Goal: Information Seeking & Learning: Learn about a topic

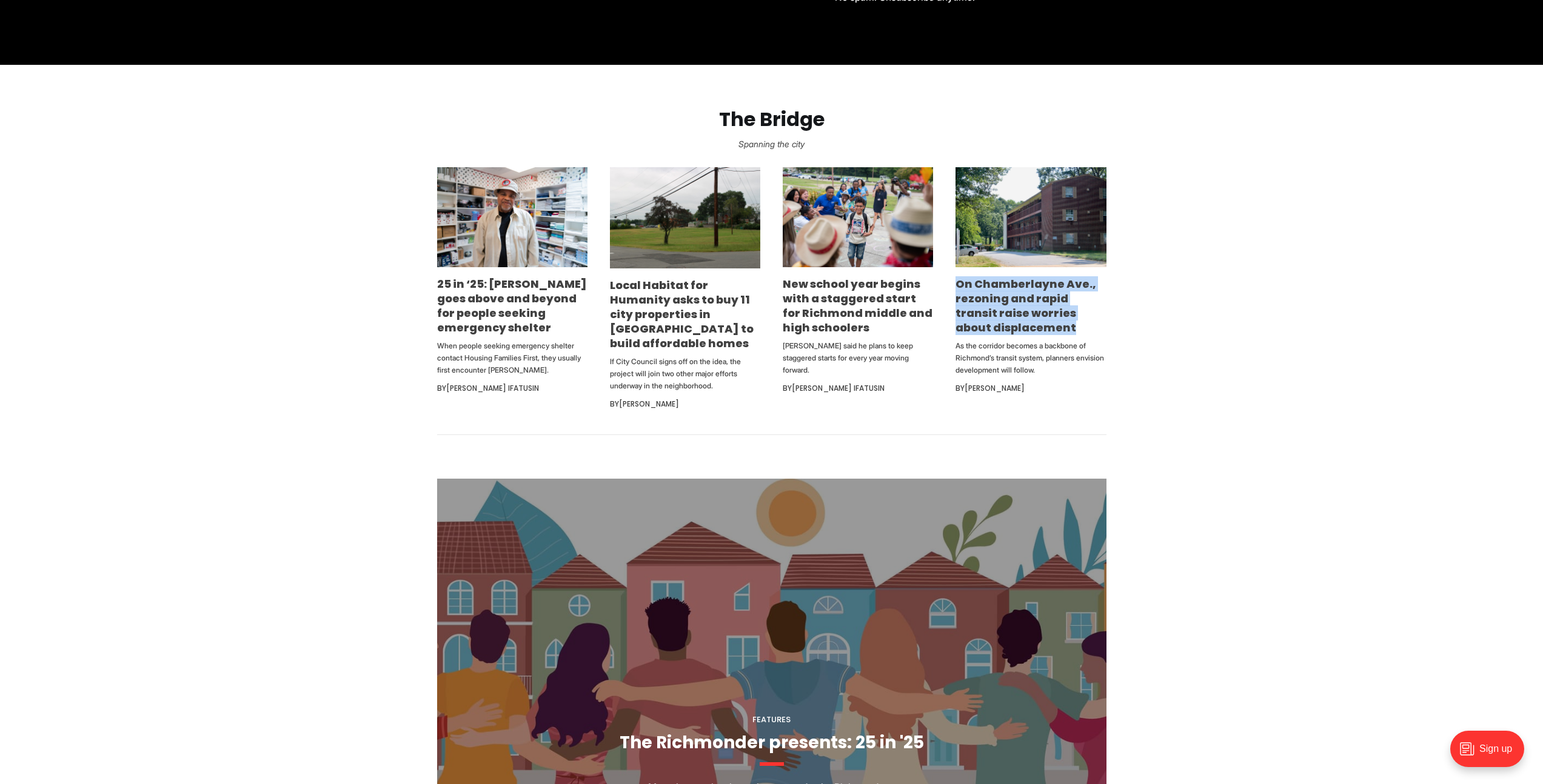
scroll to position [659, 0]
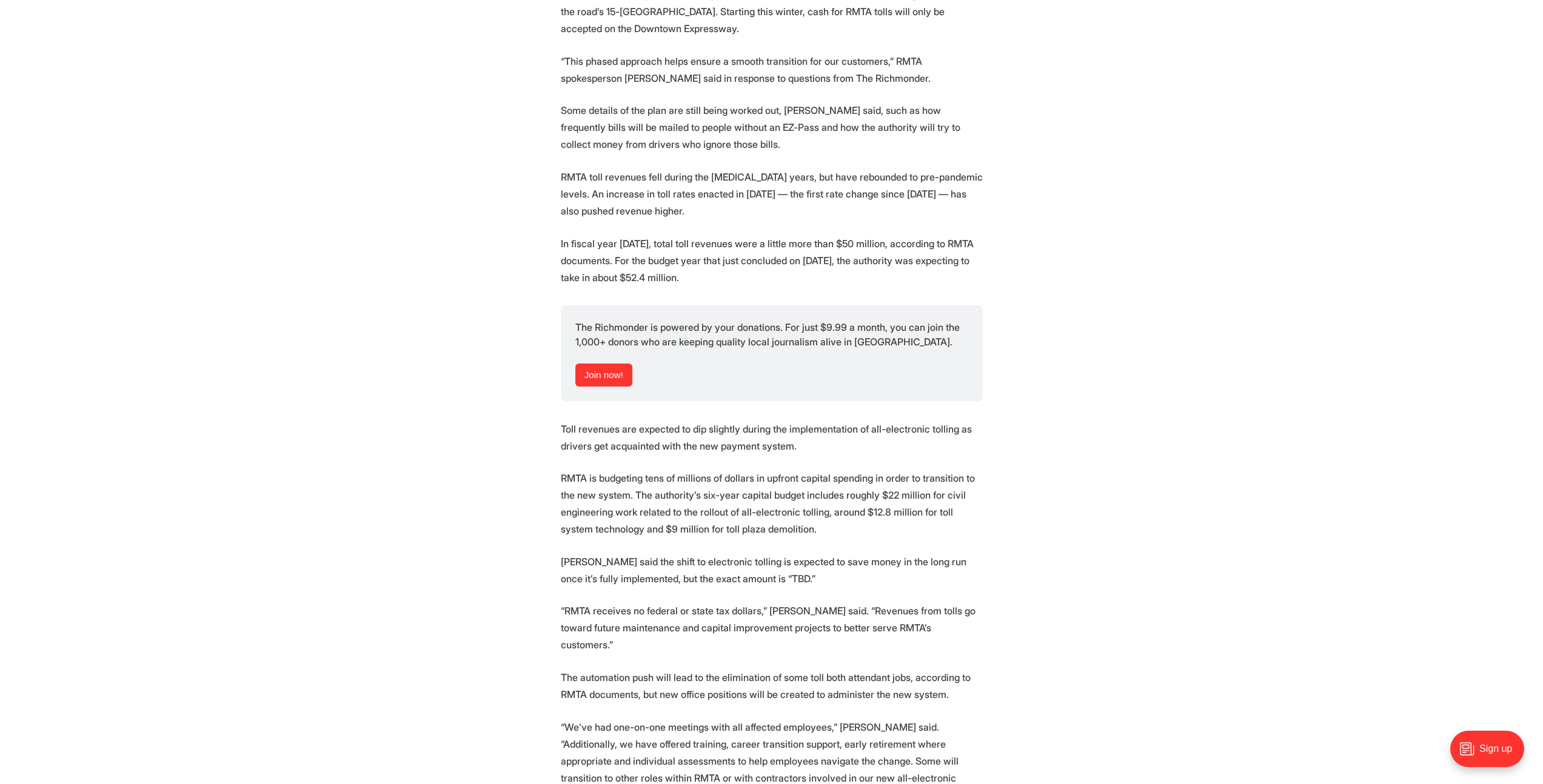
scroll to position [1862, 0]
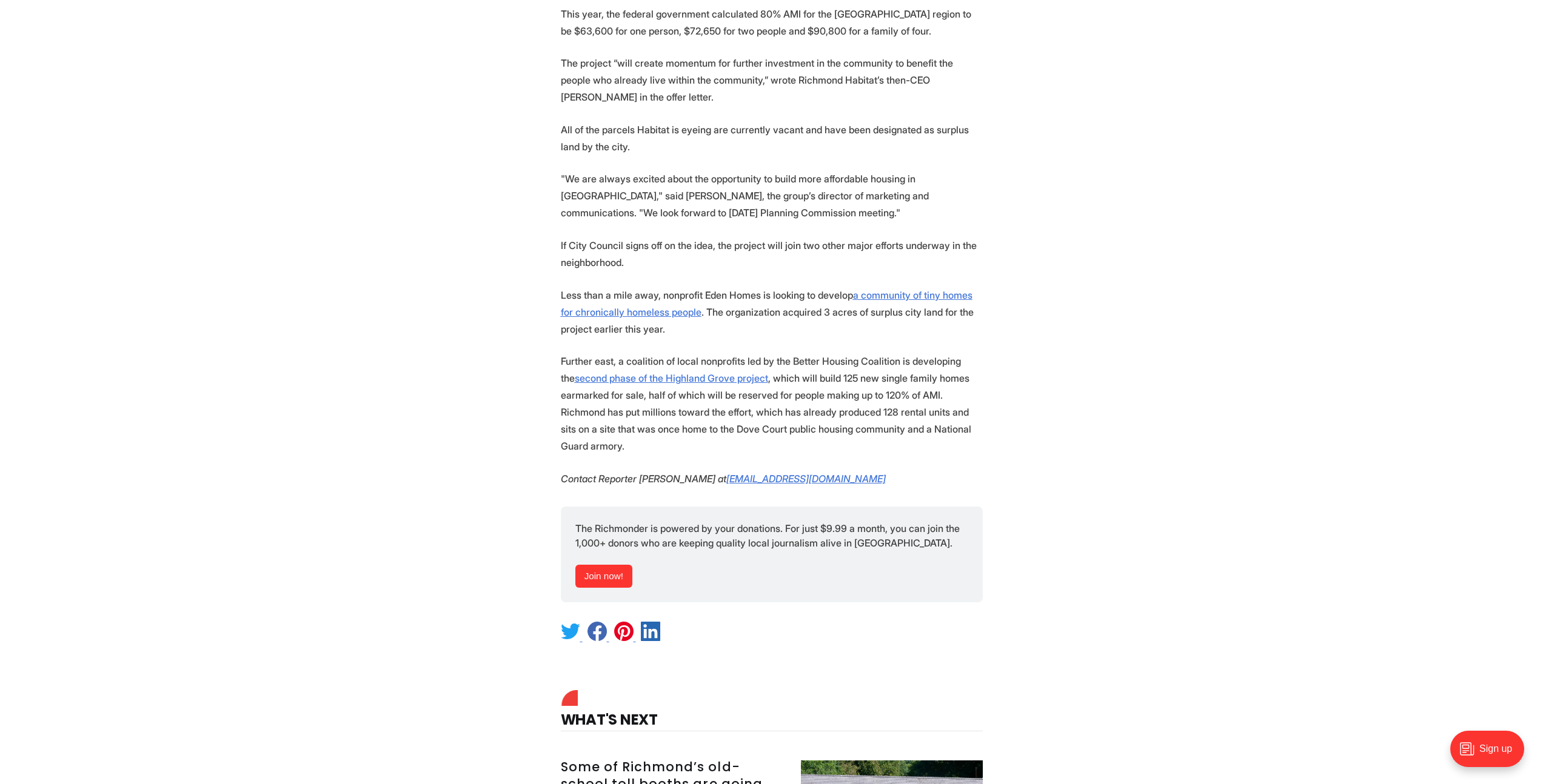
scroll to position [1266, 0]
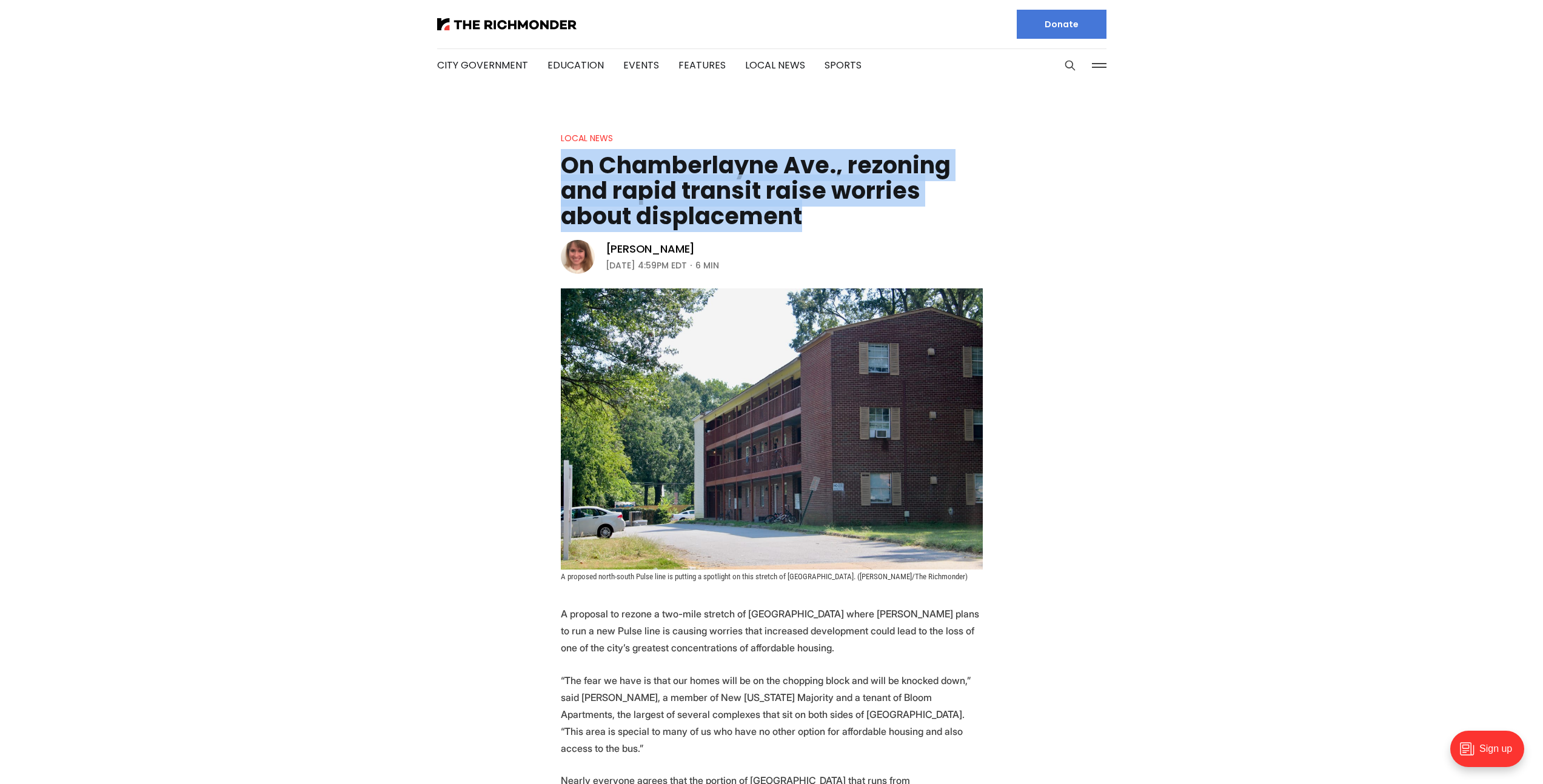
drag, startPoint x: 566, startPoint y: 168, endPoint x: 800, endPoint y: 219, distance: 239.5
click at [800, 219] on h1 "On Chamberlayne Ave., rezoning and rapid transit raise worries about displaceme…" at bounding box center [772, 191] width 422 height 76
copy h1 "On Chamberlayne Ave., rezoning and rapid transit raise worries about displaceme…"
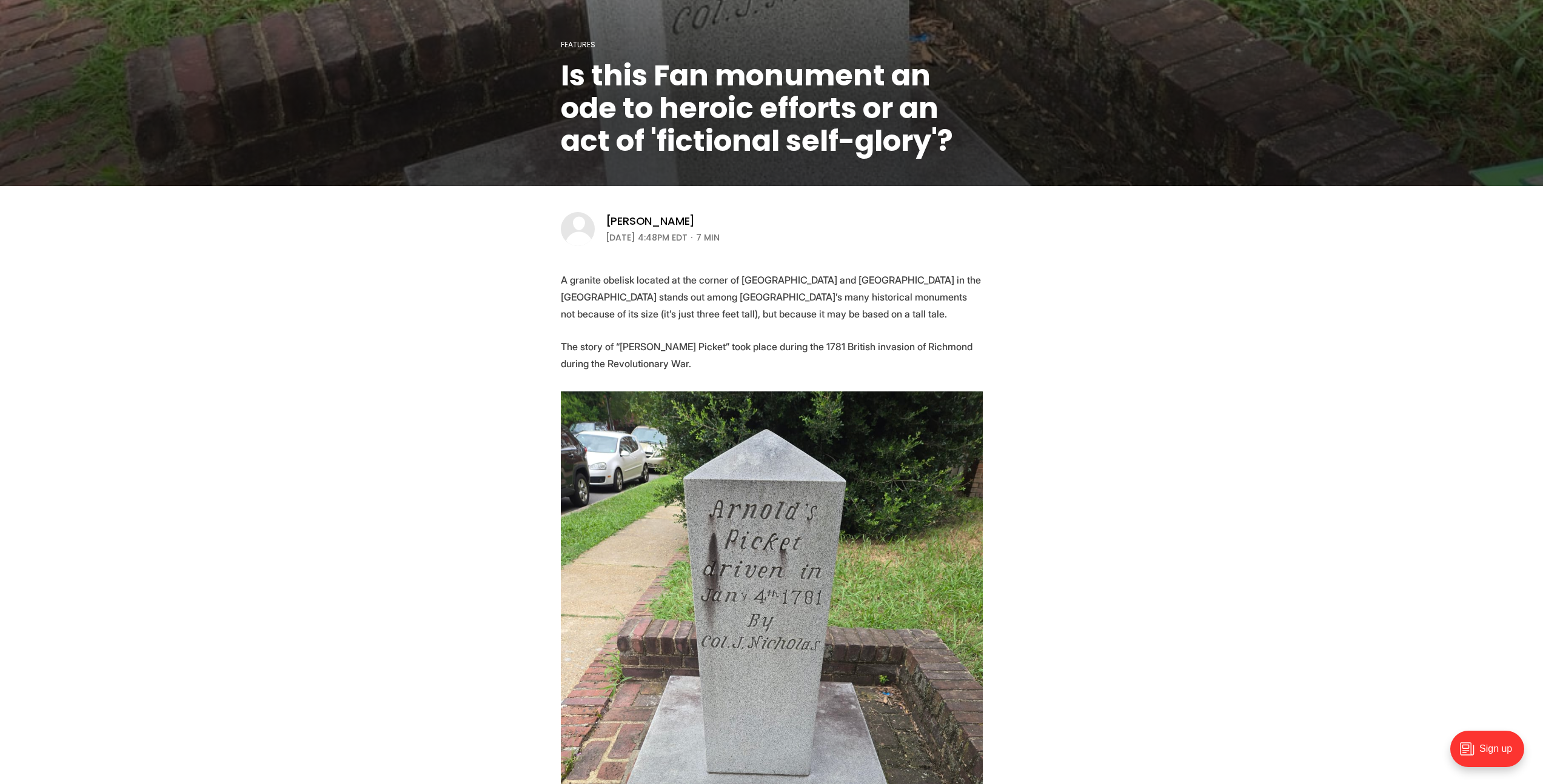
scroll to position [226, 0]
